Goal: Task Accomplishment & Management: Complete application form

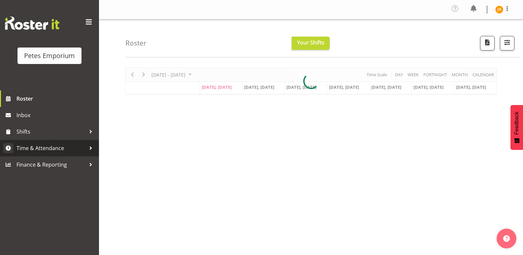
click at [40, 151] on span "Time & Attendance" at bounding box center [50, 148] width 69 height 10
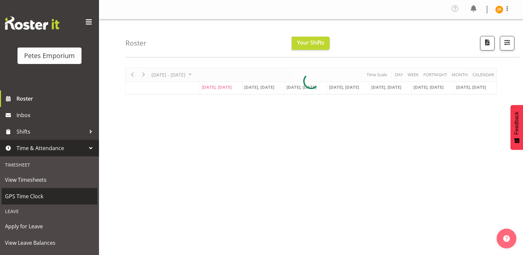
click at [41, 193] on span "GPS Time Clock" at bounding box center [49, 196] width 89 height 10
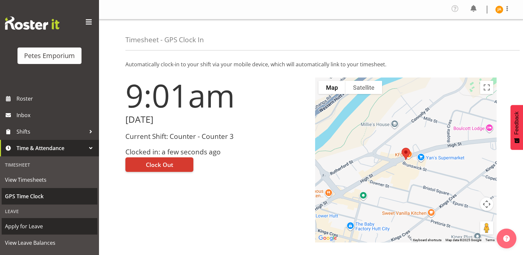
click at [37, 222] on span "Apply for Leave" at bounding box center [49, 226] width 89 height 10
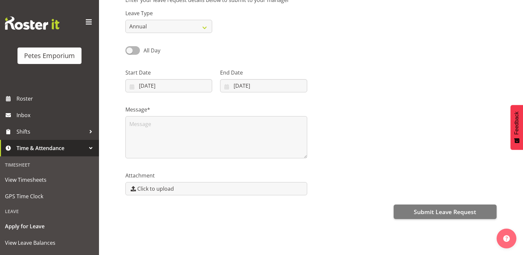
scroll to position [69, 0]
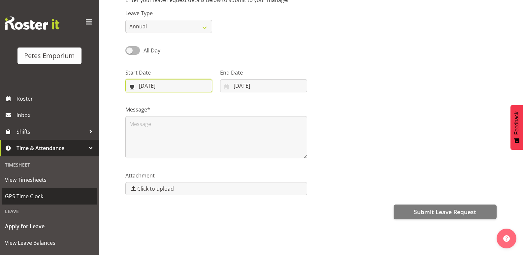
click at [183, 82] on input "08/09/2025" at bounding box center [168, 85] width 87 height 13
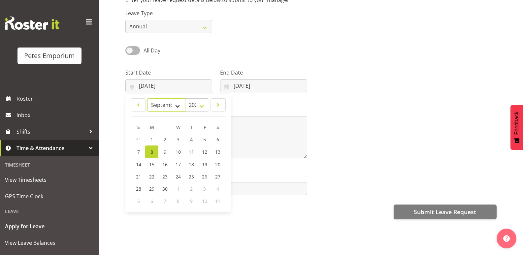
click at [175, 99] on select "January February March April May June July August September October November De…" at bounding box center [166, 104] width 38 height 13
select select "10"
click at [147, 98] on select "January February March April May June July August September October November De…" at bounding box center [166, 104] width 38 height 13
click at [150, 148] on span "3" at bounding box center [151, 151] width 3 height 6
type input "03/11/2025"
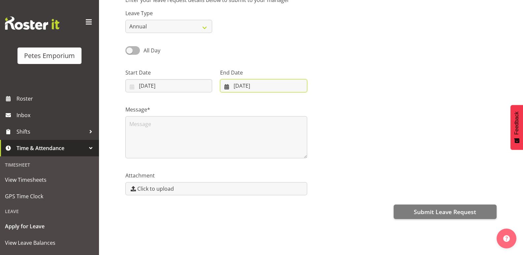
click at [263, 79] on input "08/09/2025" at bounding box center [263, 85] width 87 height 13
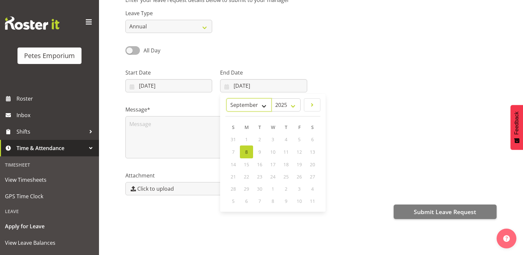
click at [262, 100] on select "January February March April May June July August September October November De…" at bounding box center [248, 104] width 45 height 13
select select "10"
click at [226, 98] on select "January February March April May June July August September October November De…" at bounding box center [248, 104] width 45 height 13
click at [243, 145] on link "3" at bounding box center [246, 151] width 13 height 12
type input "03/11/2025"
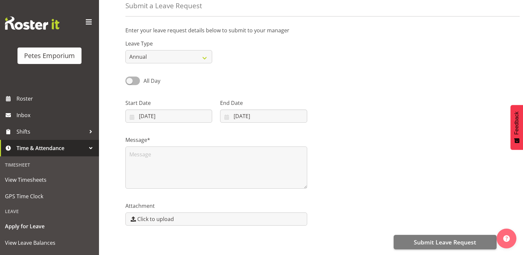
scroll to position [0, 0]
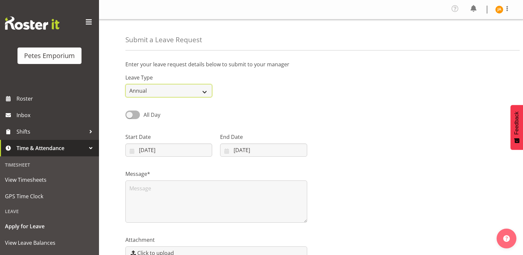
click at [201, 91] on select "Annual Sick Leave Without Pay Bereavement Domestic Violence Parental Jury Servi…" at bounding box center [168, 90] width 87 height 13
click at [206, 90] on select "Annual Sick Leave Without Pay Bereavement Domestic Violence Parental Jury Servi…" at bounding box center [168, 90] width 87 height 13
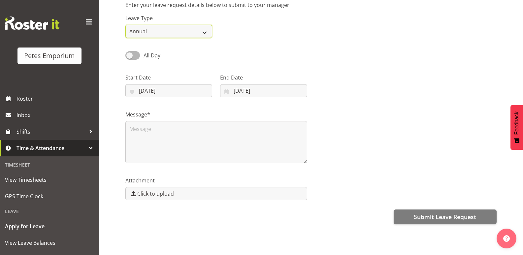
scroll to position [69, 0]
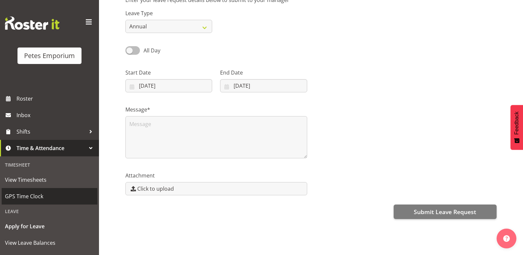
click at [143, 46] on span "All Day" at bounding box center [150, 50] width 20 height 8
click at [130, 48] on input "All Day" at bounding box center [127, 50] width 4 height 4
checkbox input "true"
type input "08/09/2025"
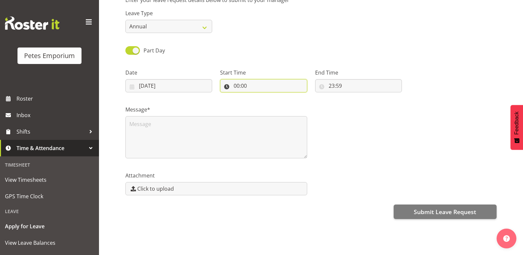
click at [252, 79] on input "00:00" at bounding box center [263, 85] width 87 height 13
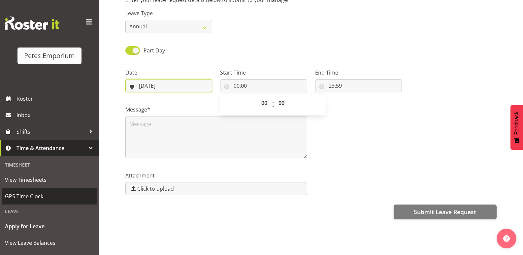
click at [150, 85] on input "08/09/2025" at bounding box center [168, 85] width 87 height 13
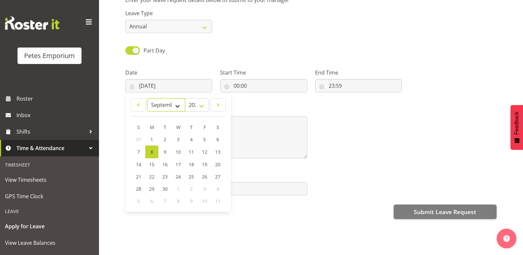
click at [176, 101] on select "January February March April May June July August September October November De…" at bounding box center [166, 104] width 38 height 13
click at [147, 98] on select "January February March April May June July August September October November De…" at bounding box center [166, 104] width 38 height 13
click at [173, 98] on select "January February March April May June July August September October November De…" at bounding box center [166, 104] width 38 height 13
select select "10"
click at [147, 98] on select "January February March April May June July August September October November De…" at bounding box center [166, 104] width 38 height 13
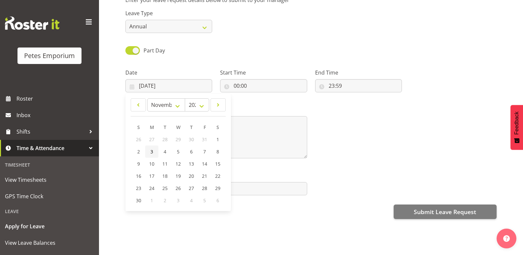
click at [147, 148] on link "3" at bounding box center [151, 151] width 13 height 12
type input "03/11/2025"
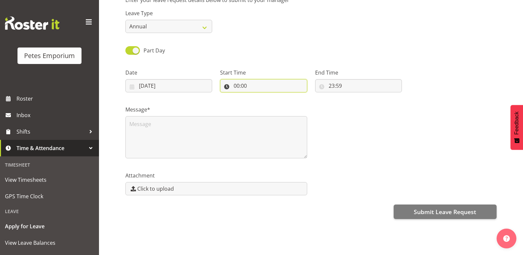
click at [267, 79] on input "00:00" at bounding box center [263, 85] width 87 height 13
click at [261, 98] on select "00 01 02 03 04 05 06 07 08 09 10 11 12 13 14 15 16 17 18 19 20 21 22 23" at bounding box center [264, 102] width 15 height 13
select select "8"
click at [257, 96] on select "00 01 02 03 04 05 06 07 08 09 10 11 12 13 14 15 16 17 18 19 20 21 22 23" at bounding box center [264, 102] width 15 height 13
type input "08:00"
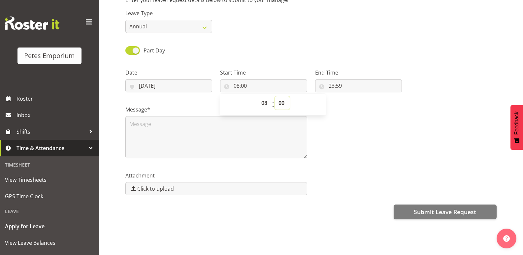
click at [281, 97] on select "00 01 02 03 04 05 06 07 08 09 10 11 12 13 14 15 16 17 18 19 20 21 22 23 24 25 2…" at bounding box center [282, 102] width 15 height 13
click at [237, 79] on input "08:00" at bounding box center [263, 85] width 87 height 13
click at [240, 79] on input "08:00" at bounding box center [263, 85] width 87 height 13
click at [262, 98] on select "00 01 02 03 04 05 06 07 08 09 10 11 12 13 14 15 16 17 18 19 20 21 22 23" at bounding box center [264, 102] width 15 height 13
select select "9"
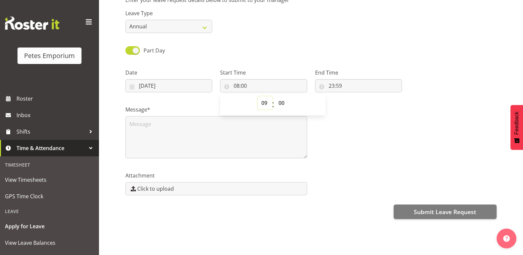
click at [257, 96] on select "00 01 02 03 04 05 06 07 08 09 10 11 12 13 14 15 16 17 18 19 20 21 22 23" at bounding box center [264, 102] width 15 height 13
type input "09:00"
click at [329, 79] on input "23:59" at bounding box center [358, 85] width 87 height 13
click at [333, 79] on input "23:59" at bounding box center [358, 85] width 87 height 13
click at [333, 80] on input "23:59" at bounding box center [358, 85] width 87 height 13
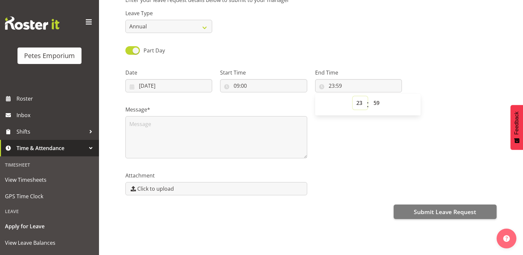
click at [358, 96] on select "00 01 02 03 04 05 06 07 08 09 10 11 12 13 14 15 16 17 18 19 20 21 22 23" at bounding box center [359, 102] width 15 height 13
select select "10"
click at [352, 96] on select "00 01 02 03 04 05 06 07 08 09 10 11 12 13 14 15 16 17 18 19 20 21 22 23" at bounding box center [359, 102] width 15 height 13
type input "10:59"
click at [372, 96] on select "00 01 02 03 04 05 06 07 08 09 10 11 12 13 14 15 16 17 18 19 20 21 22 23 24 25 2…" at bounding box center [377, 102] width 15 height 13
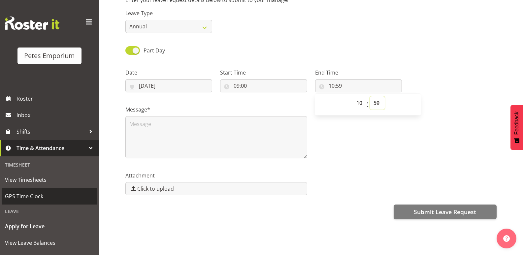
select select "0"
click at [370, 96] on select "00 01 02 03 04 05 06 07 08 09 10 11 12 13 14 15 16 17 18 19 20 21 22 23 24 25 2…" at bounding box center [377, 102] width 15 height 13
type input "10:00"
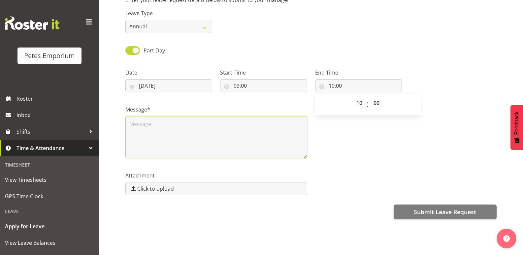
click at [179, 119] on textarea at bounding box center [216, 137] width 182 height 42
click at [147, 120] on textarea "Thanks you." at bounding box center [216, 137] width 182 height 42
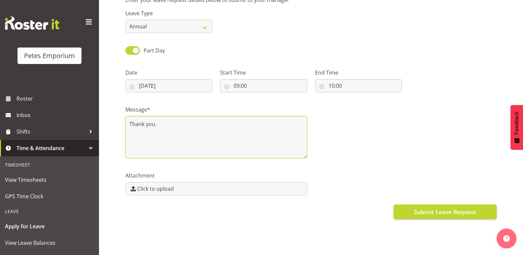
type textarea "Thank you."
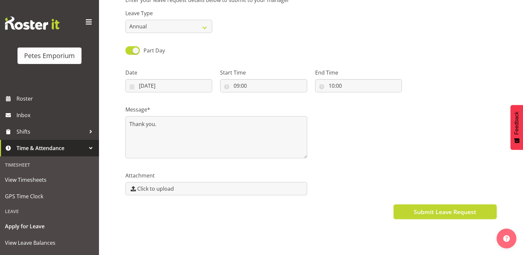
click at [450, 207] on span "Submit Leave Request" at bounding box center [444, 211] width 62 height 9
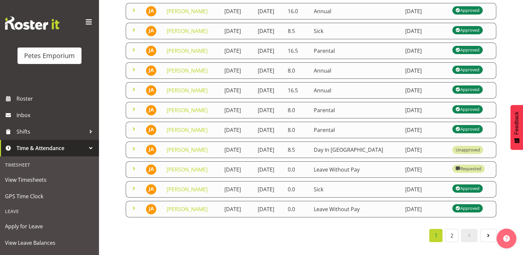
scroll to position [198, 0]
click at [380, 73] on td "Annual" at bounding box center [355, 70] width 91 height 16
click at [131, 74] on span at bounding box center [134, 70] width 8 height 8
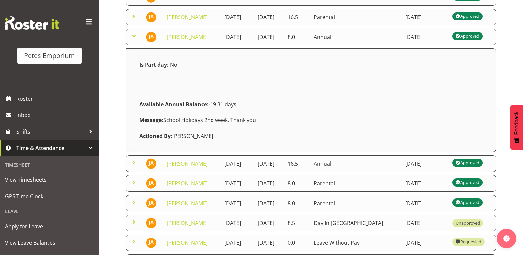
click at [136, 40] on span at bounding box center [134, 36] width 8 height 8
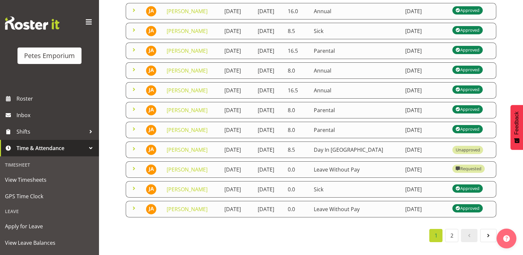
click at [143, 99] on td at bounding box center [152, 90] width 21 height 16
click at [136, 93] on span at bounding box center [134, 89] width 8 height 8
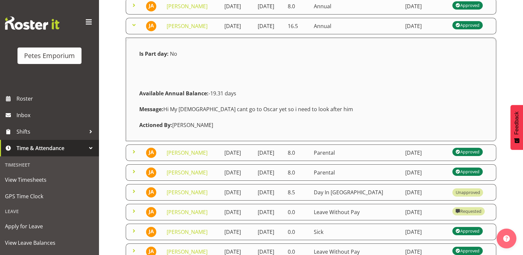
scroll to position [231, 0]
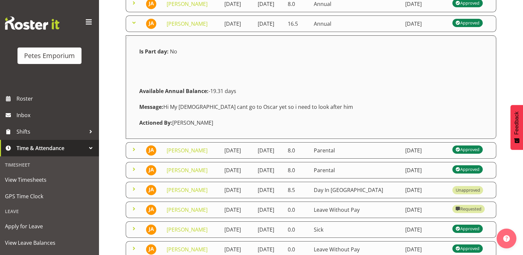
click at [137, 27] on span at bounding box center [134, 23] width 8 height 8
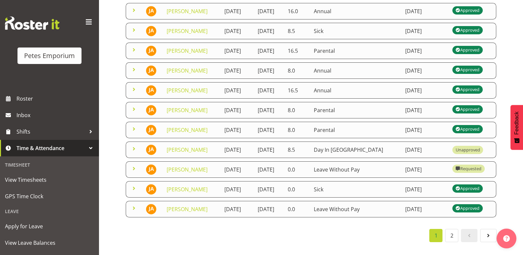
scroll to position [248, 0]
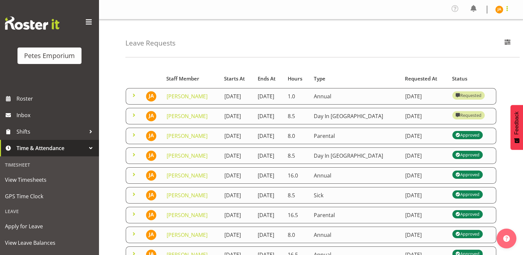
click at [508, 10] on span at bounding box center [507, 9] width 8 height 8
click at [471, 35] on link "Log Out" at bounding box center [478, 36] width 63 height 12
